Goal: Navigation & Orientation: Understand site structure

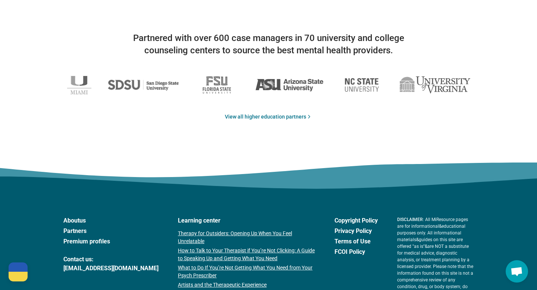
scroll to position [1238, 0]
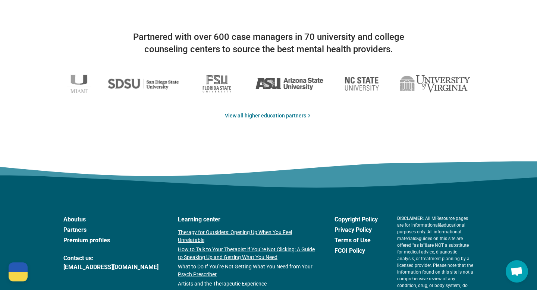
click at [73, 232] on link "Partners" at bounding box center [110, 230] width 95 height 9
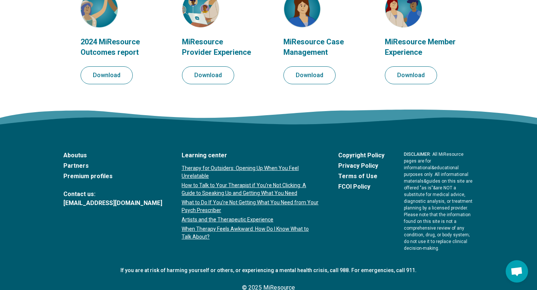
scroll to position [920, 0]
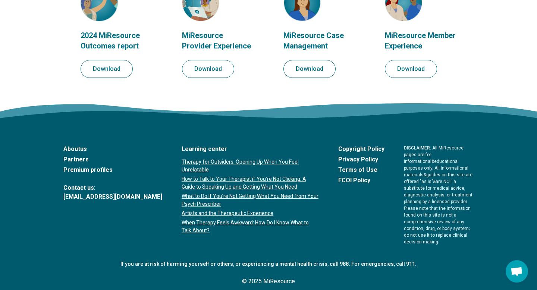
click at [75, 151] on link "About us" at bounding box center [112, 149] width 99 height 9
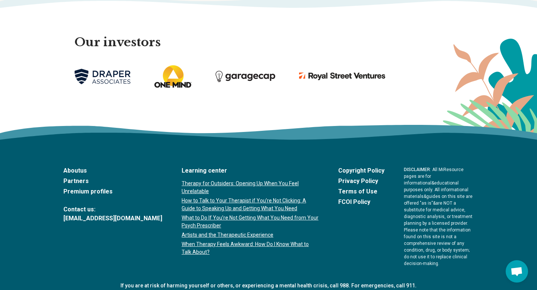
scroll to position [1673, 0]
